Goal: Task Accomplishment & Management: Use online tool/utility

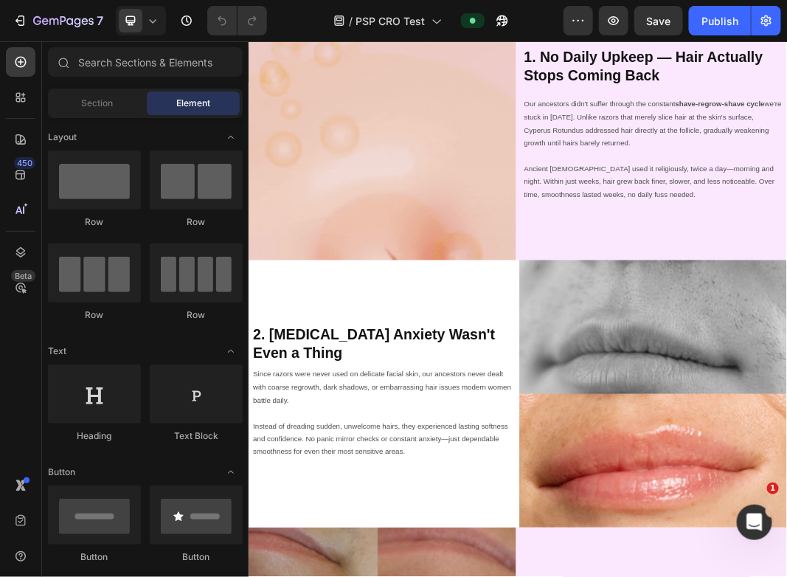
scroll to position [885, 0]
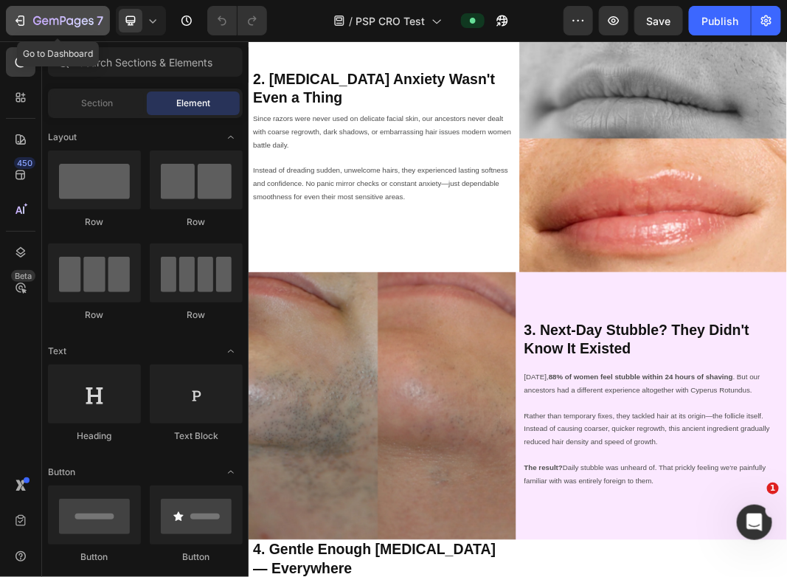
click at [30, 16] on div "7" at bounding box center [58, 21] width 91 height 18
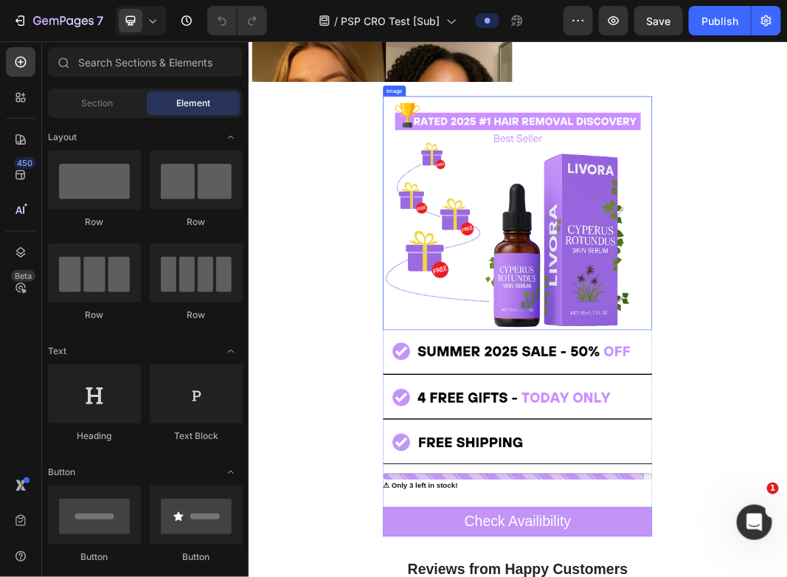
scroll to position [3187, 0]
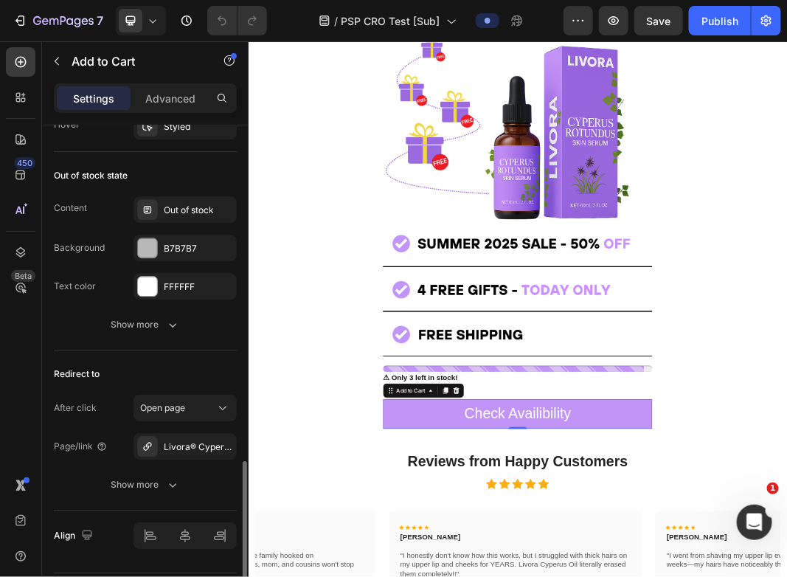
scroll to position [1158, 0]
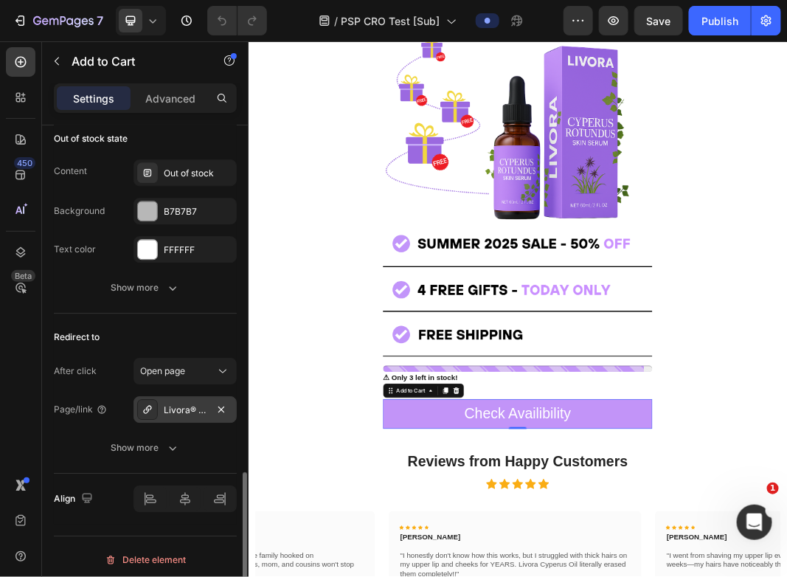
click at [198, 406] on div "Livora® Cyperus Rotundus Skin Serum" at bounding box center [185, 409] width 43 height 13
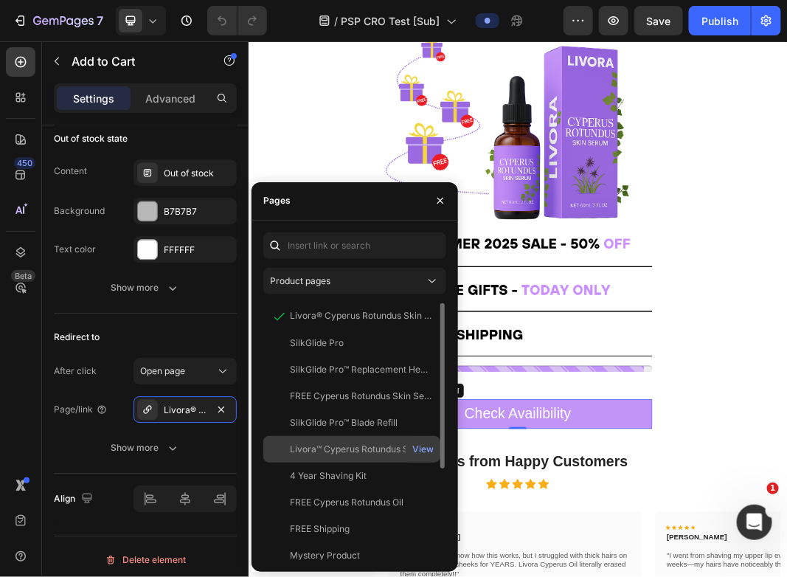
click at [349, 446] on div "Livora™ Cyperus Rotundus Skin Serum" at bounding box center [361, 449] width 142 height 13
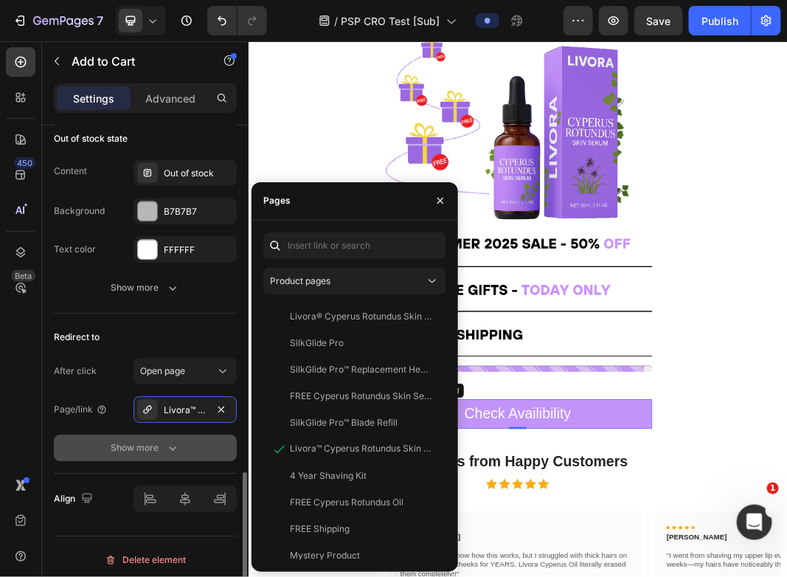
click at [215, 446] on button "Show more" at bounding box center [145, 447] width 183 height 27
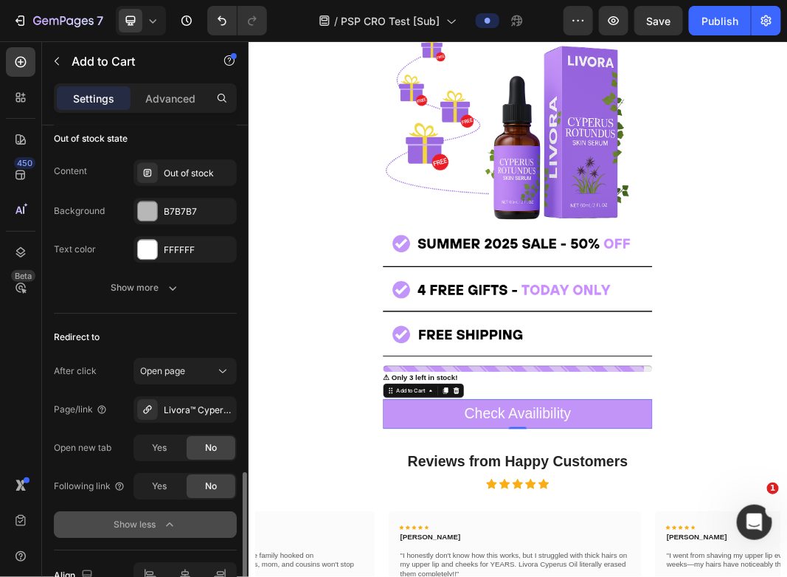
scroll to position [1234, 0]
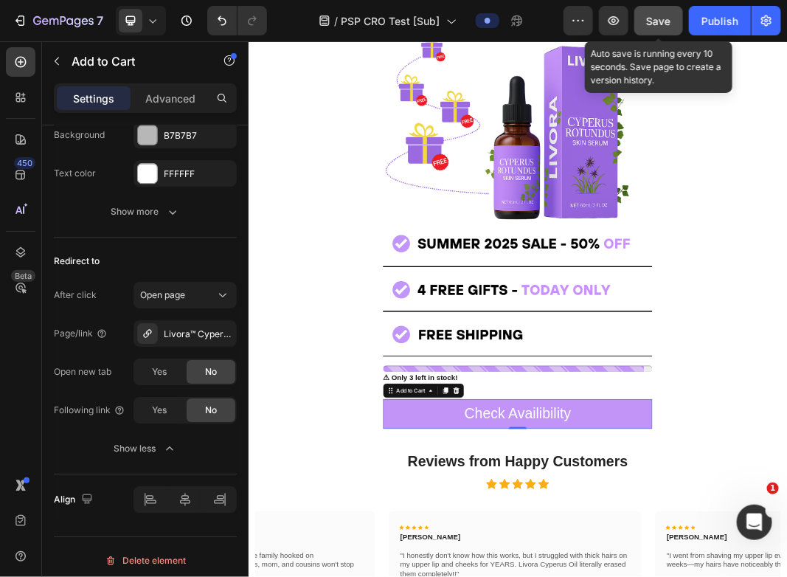
click at [652, 22] on span "Save" at bounding box center [659, 21] width 24 height 13
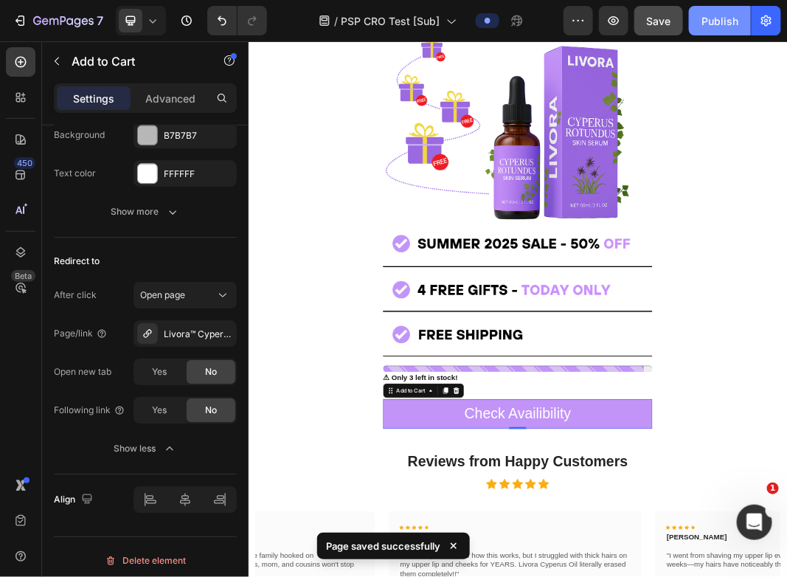
click at [710, 18] on div "Publish" at bounding box center [719, 20] width 37 height 15
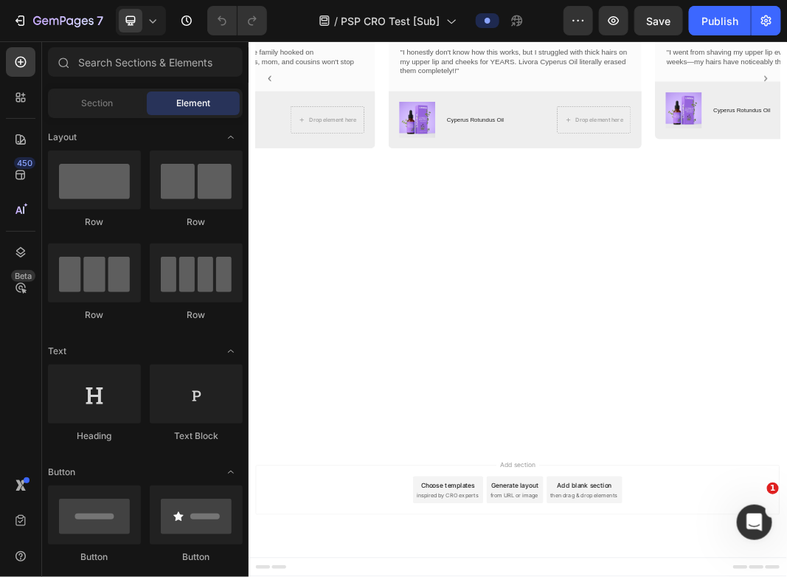
scroll to position [3856, 0]
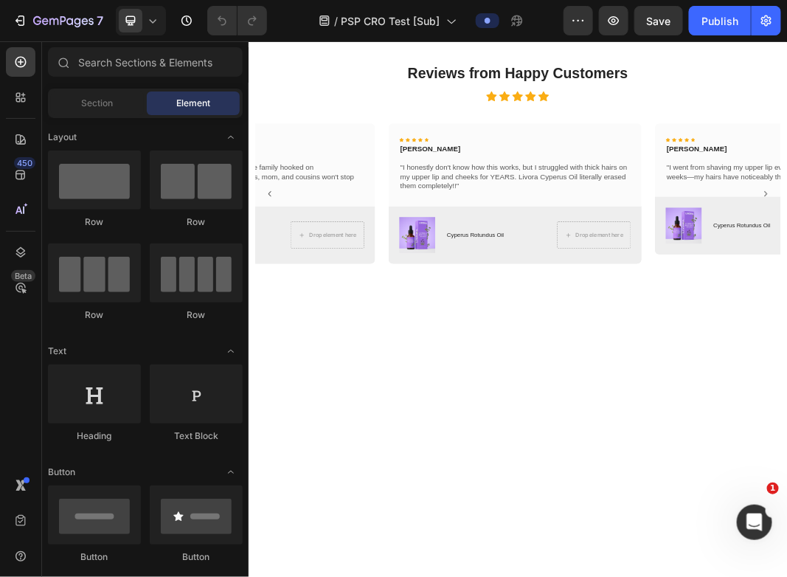
click at [536, 41] on button "Check Availibility" at bounding box center [690, 16] width 443 height 49
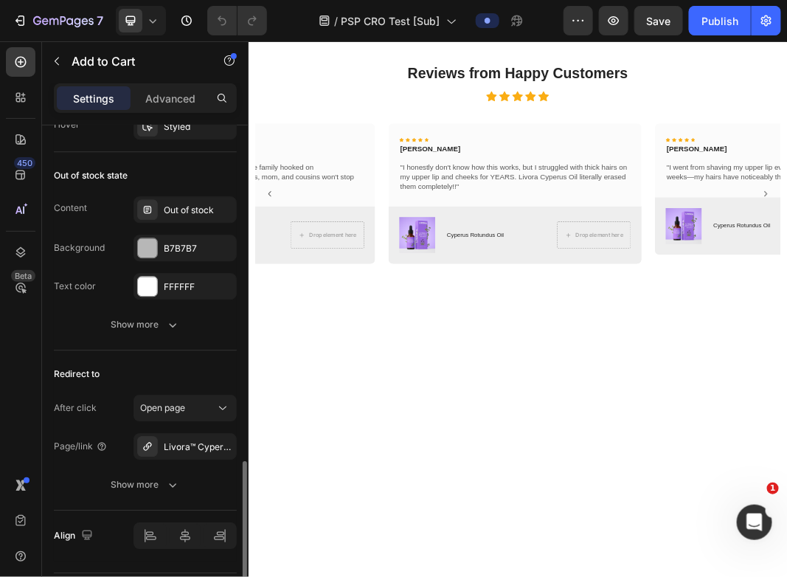
scroll to position [1158, 0]
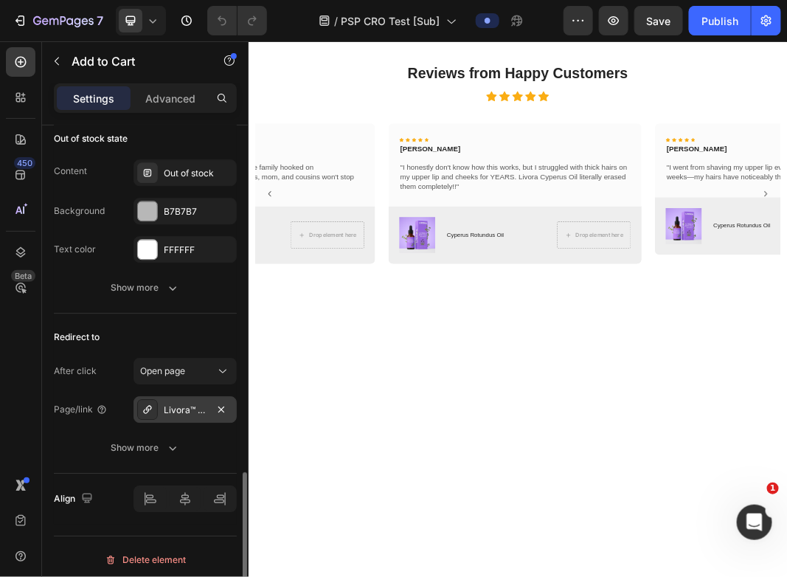
click at [178, 408] on div "Livora™ Cyperus Rotundus Skin Serum" at bounding box center [185, 409] width 43 height 13
click at [122, 402] on div "Page/link Livora™ Cyperus Rotundus Skin Serum" at bounding box center [145, 409] width 183 height 27
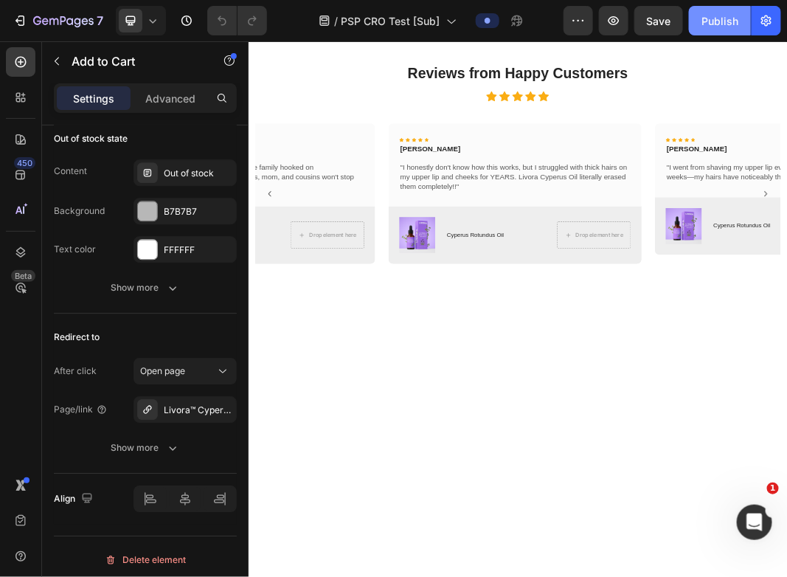
click at [720, 19] on div "Publish" at bounding box center [719, 20] width 37 height 15
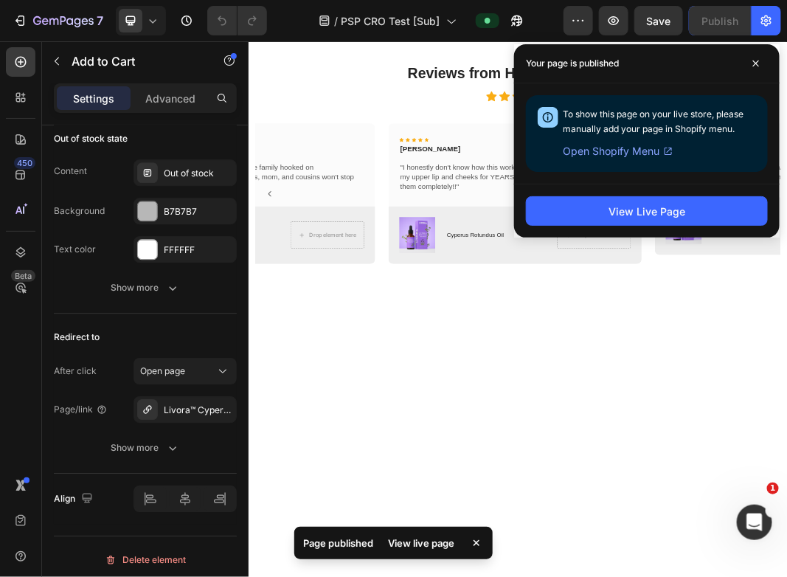
click at [421, 547] on div "View live page" at bounding box center [421, 543] width 84 height 21
